Goal: Task Accomplishment & Management: Use online tool/utility

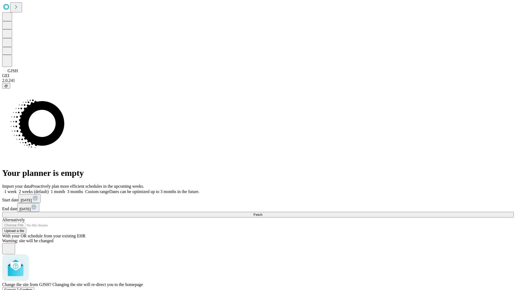
click at [33, 288] on span "Confirm" at bounding box center [26, 290] width 13 height 4
click at [17, 190] on label "1 week" at bounding box center [9, 192] width 15 height 5
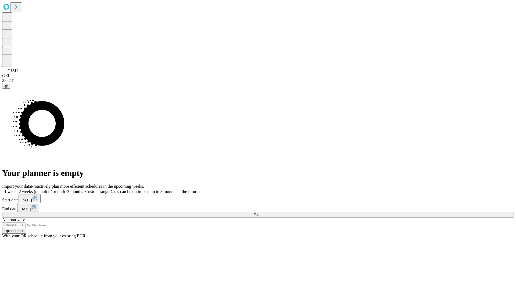
click at [262, 213] on span "Fetch" at bounding box center [258, 215] width 9 height 4
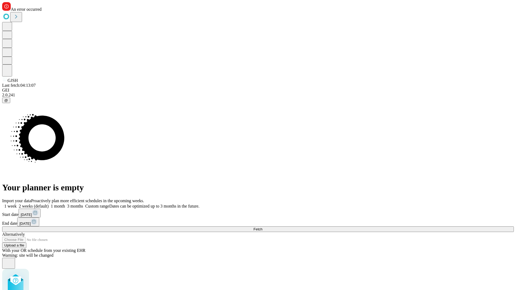
click at [17, 204] on label "1 week" at bounding box center [9, 206] width 15 height 5
click at [262, 227] on span "Fetch" at bounding box center [258, 229] width 9 height 4
click at [17, 204] on label "1 week" at bounding box center [9, 206] width 15 height 5
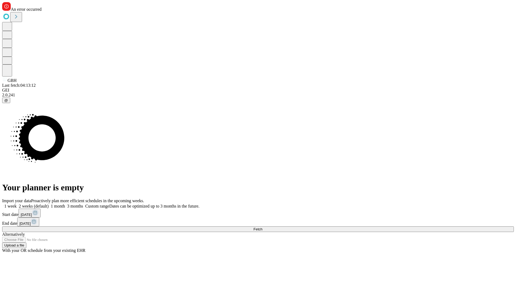
click at [262, 227] on span "Fetch" at bounding box center [258, 229] width 9 height 4
click at [17, 204] on label "1 week" at bounding box center [9, 206] width 15 height 5
click at [262, 227] on span "Fetch" at bounding box center [258, 229] width 9 height 4
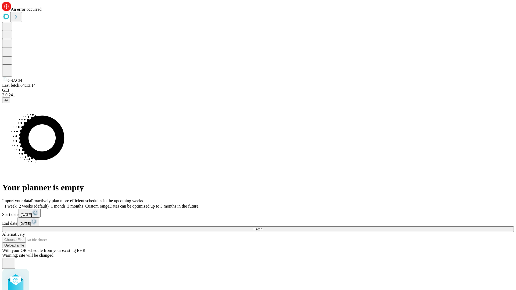
click at [17, 204] on label "1 week" at bounding box center [9, 206] width 15 height 5
click at [262, 227] on span "Fetch" at bounding box center [258, 229] width 9 height 4
click at [17, 204] on label "1 week" at bounding box center [9, 206] width 15 height 5
click at [262, 227] on span "Fetch" at bounding box center [258, 229] width 9 height 4
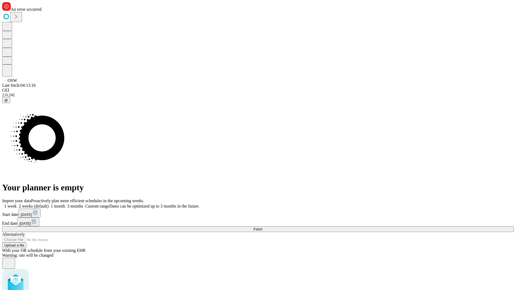
click at [17, 204] on label "1 week" at bounding box center [9, 206] width 15 height 5
click at [262, 227] on span "Fetch" at bounding box center [258, 229] width 9 height 4
click at [17, 204] on label "1 week" at bounding box center [9, 206] width 15 height 5
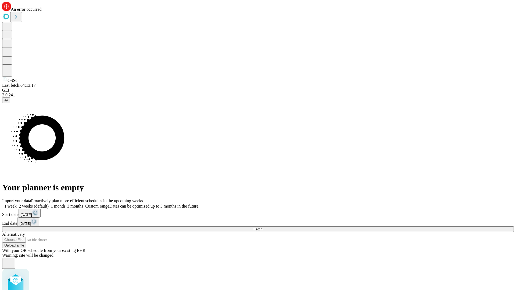
click at [262, 227] on span "Fetch" at bounding box center [258, 229] width 9 height 4
click at [17, 204] on label "1 week" at bounding box center [9, 206] width 15 height 5
click at [262, 227] on span "Fetch" at bounding box center [258, 229] width 9 height 4
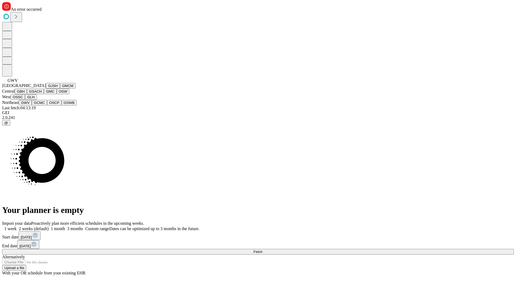
click at [42, 106] on button "GCMC" at bounding box center [39, 103] width 15 height 6
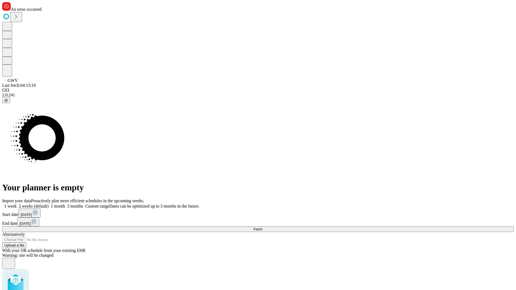
click at [17, 204] on label "1 week" at bounding box center [9, 206] width 15 height 5
click at [262, 227] on span "Fetch" at bounding box center [258, 229] width 9 height 4
